Goal: Navigation & Orientation: Find specific page/section

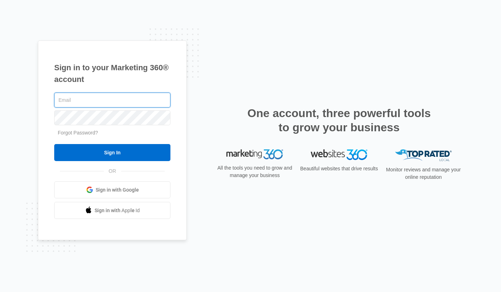
type input "Kellie@houstontradesmen.com"
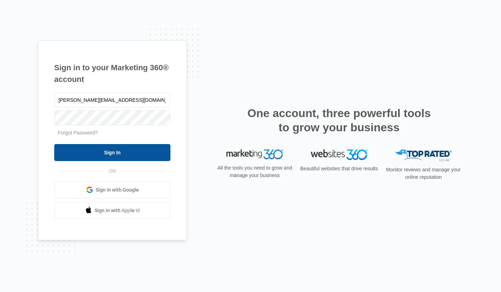
click at [118, 151] on input "Sign In" at bounding box center [112, 152] width 116 height 17
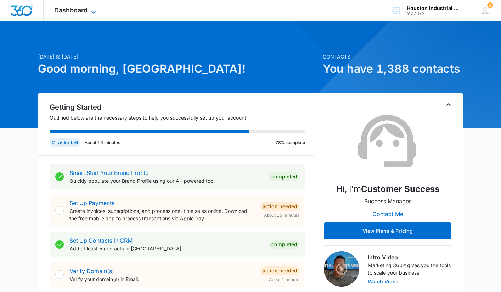
click at [83, 10] on span "Dashboard" at bounding box center [70, 9] width 33 height 7
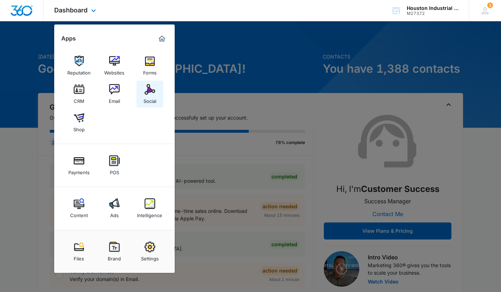
click at [147, 88] on img at bounding box center [150, 89] width 11 height 11
